Goal: Check status: Check status

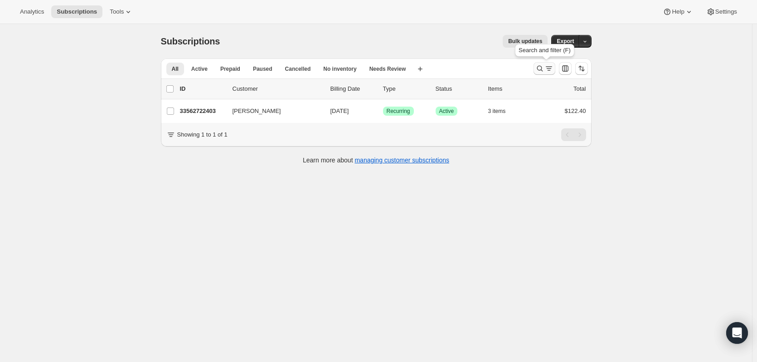
click at [540, 68] on icon "Search and filter results" at bounding box center [539, 68] width 9 height 9
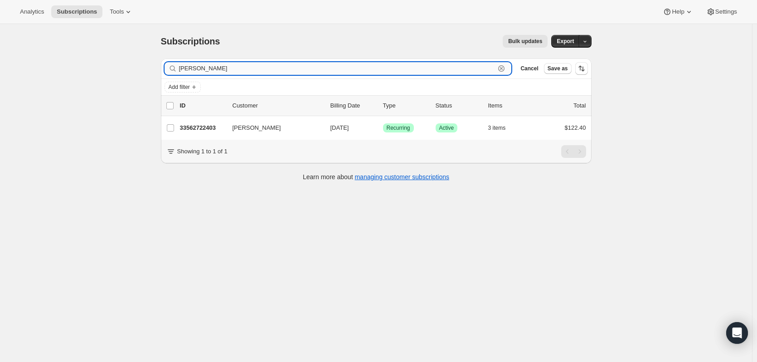
click at [501, 68] on icon "button" at bounding box center [501, 68] width 9 height 9
paste input "[PERSON_NAME]"
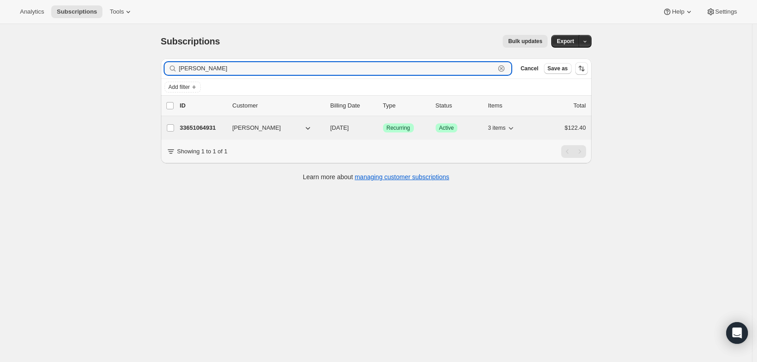
type input "[PERSON_NAME]"
click at [208, 127] on p "33651064931" at bounding box center [202, 127] width 45 height 9
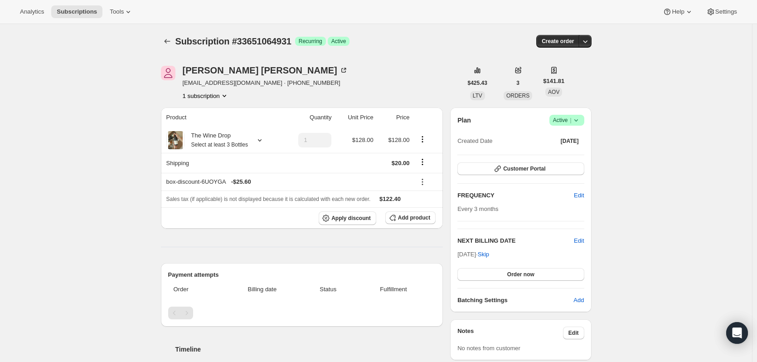
click at [580, 120] on icon at bounding box center [576, 120] width 9 height 9
click at [581, 119] on icon at bounding box center [576, 120] width 9 height 9
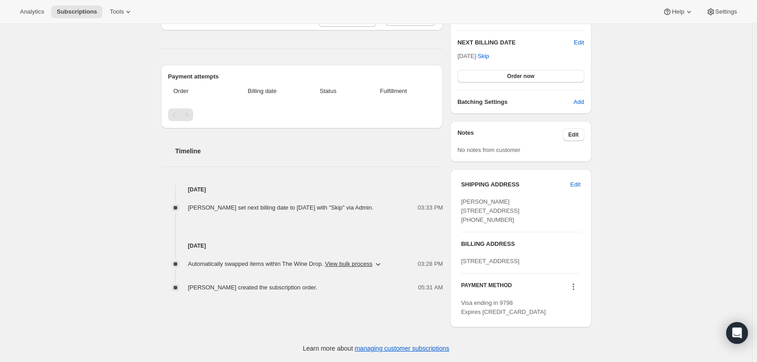
scroll to position [233, 0]
